Goal: Navigation & Orientation: Find specific page/section

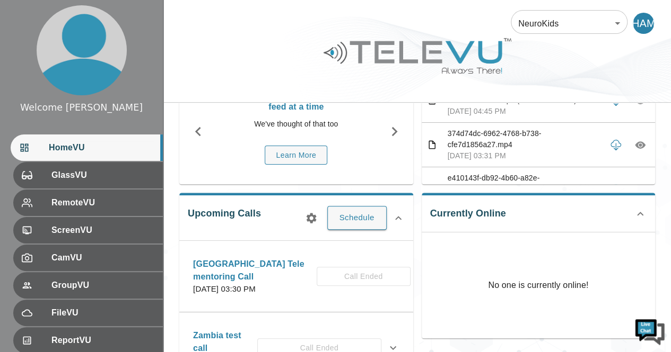
scroll to position [114, 0]
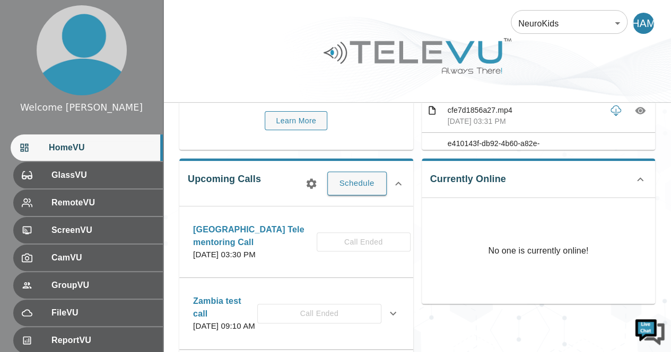
click at [245, 295] on p "Zambia test call" at bounding box center [225, 307] width 64 height 25
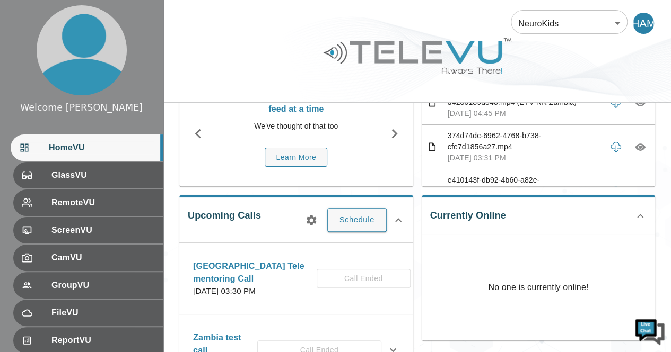
scroll to position [0, 0]
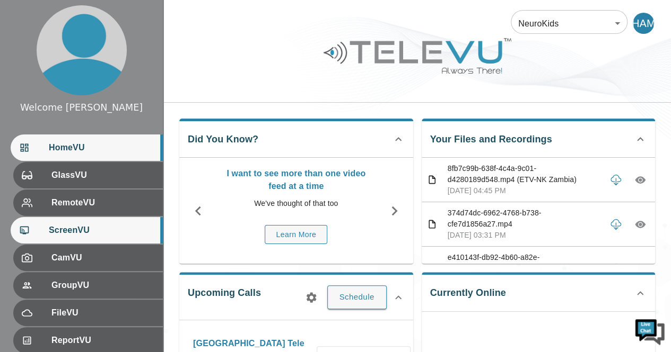
click at [88, 227] on span "ScreenVU" at bounding box center [101, 230] width 105 height 13
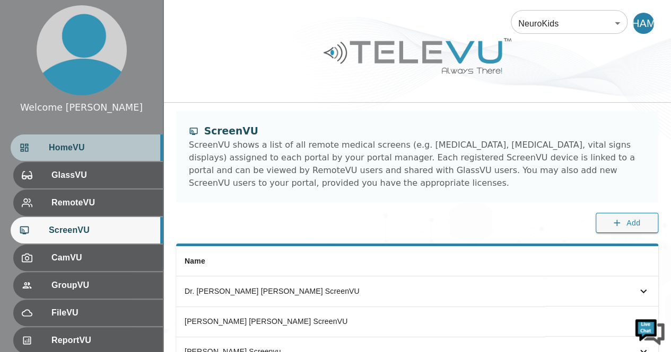
click at [65, 154] on span "HomeVU" at bounding box center [101, 148] width 105 height 13
